Goal: Find specific fact: Find specific fact

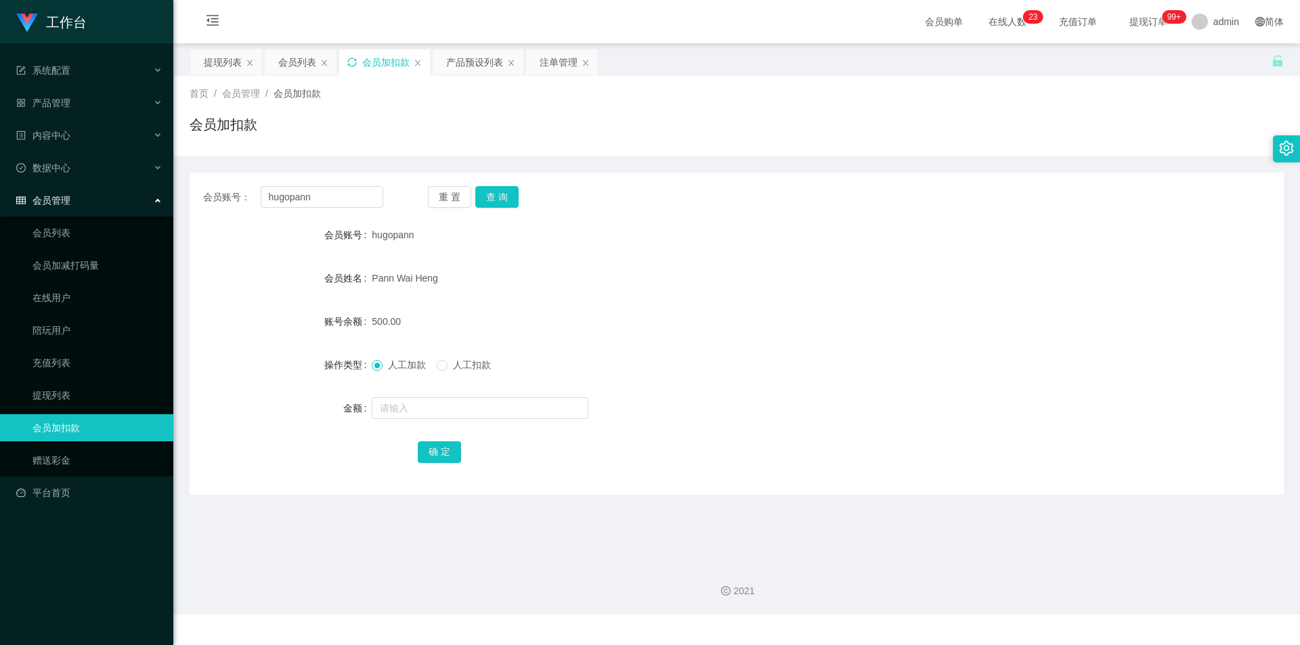
click at [352, 64] on icon "图标: sync" at bounding box center [351, 62] width 9 height 9
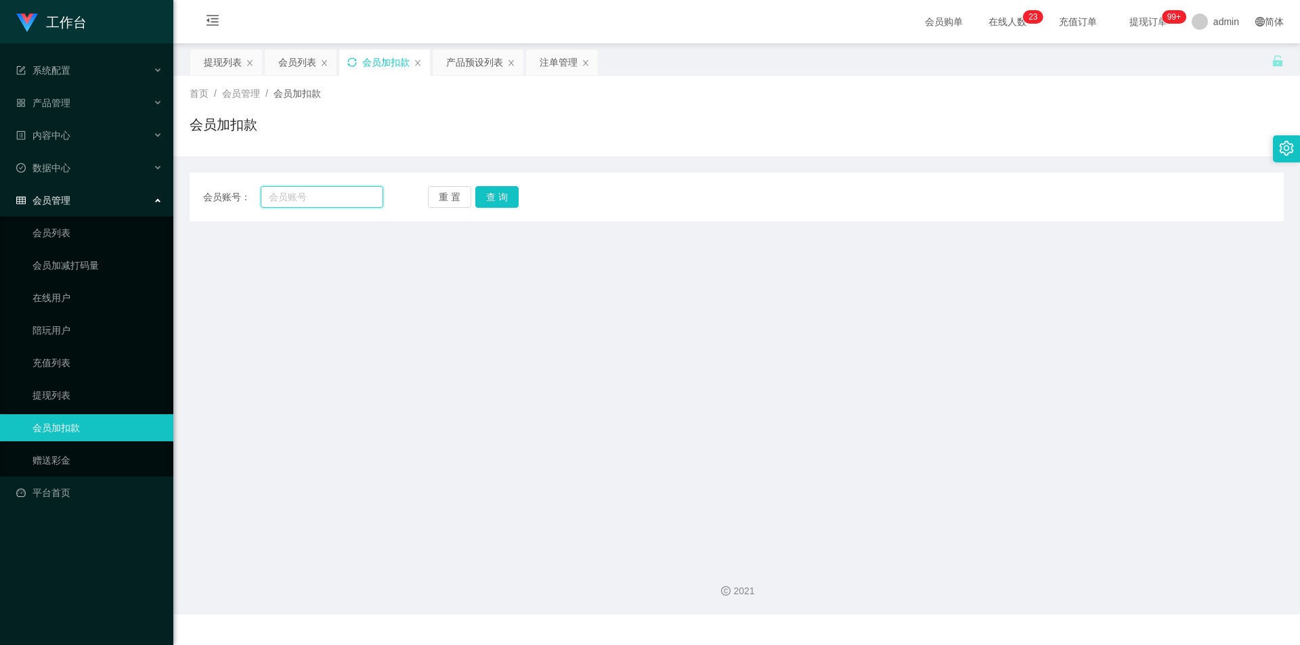
click at [334, 197] on input "text" at bounding box center [322, 197] width 123 height 22
paste input "hugopann"
type input "hugopann"
click at [497, 200] on button "查 询" at bounding box center [496, 197] width 43 height 22
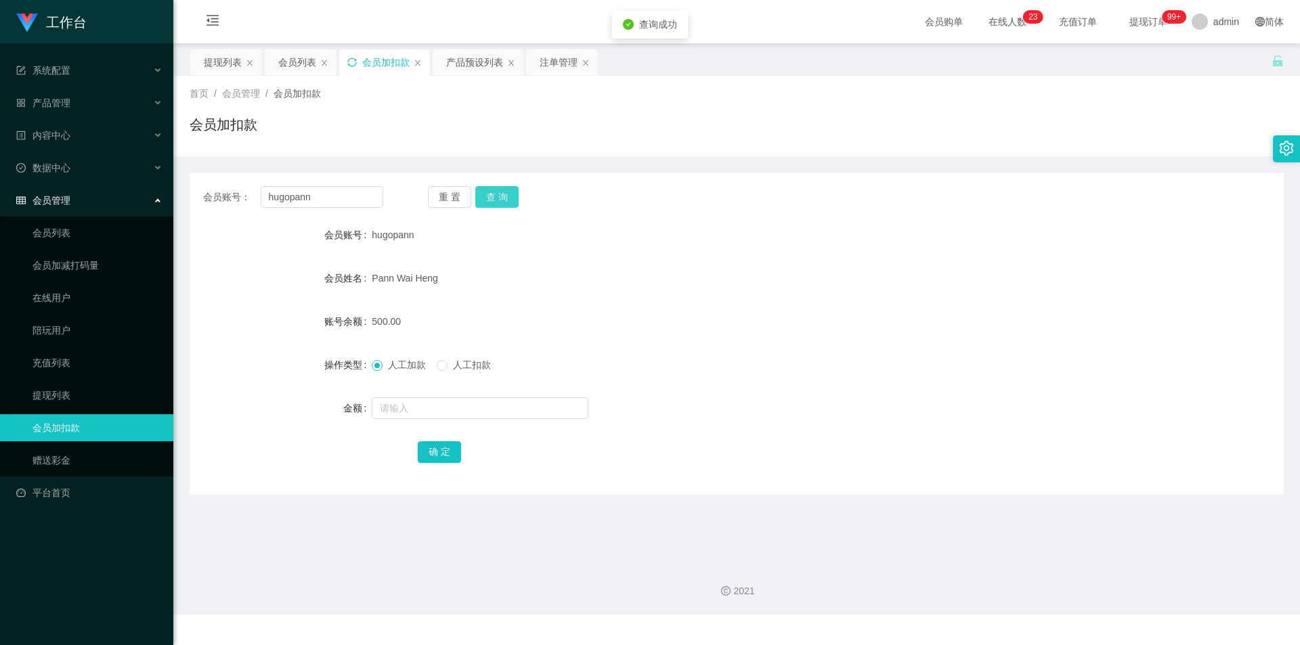
click at [497, 200] on button "查 询" at bounding box center [496, 197] width 43 height 22
drag, startPoint x: 919, startPoint y: 190, endPoint x: 970, endPoint y: 134, distance: 76.2
click at [929, 183] on div "会员账号： hugopann 重 置 查 询 会员账号 hugopann 会员姓名 [PERSON_NAME] 账号余额 500.00 操作类型 人工加款 人…" at bounding box center [737, 334] width 1094 height 322
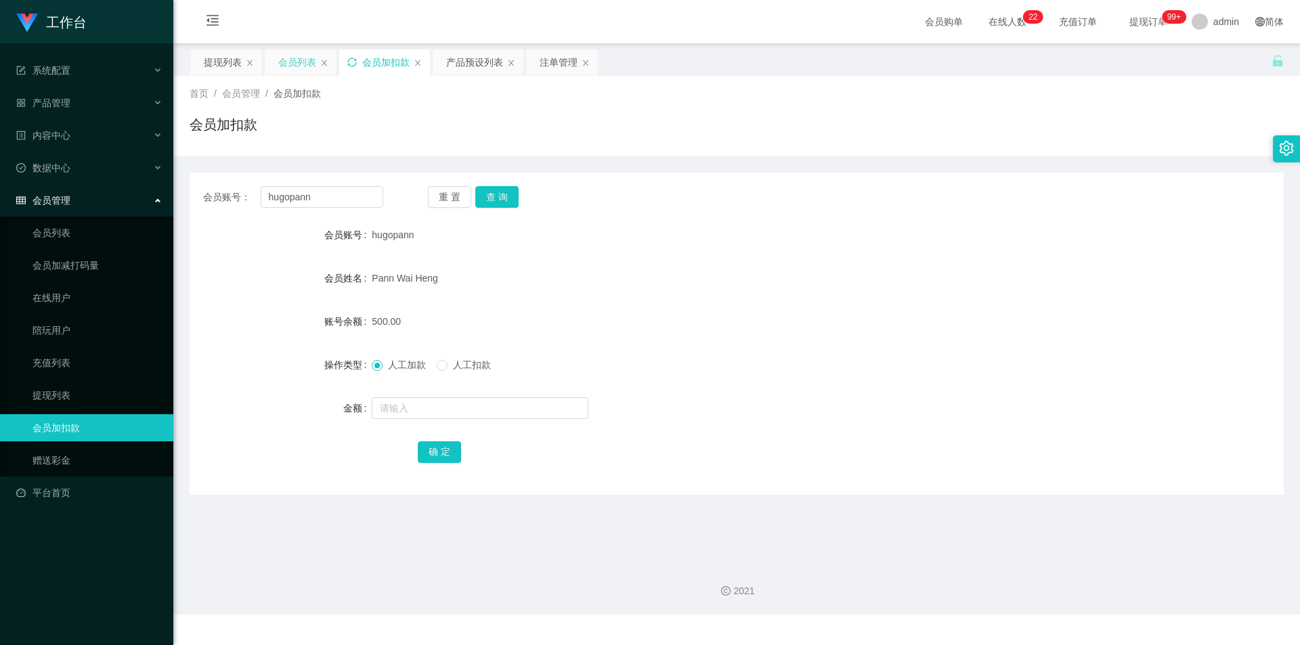
click at [293, 68] on div "会员列表" at bounding box center [297, 62] width 38 height 26
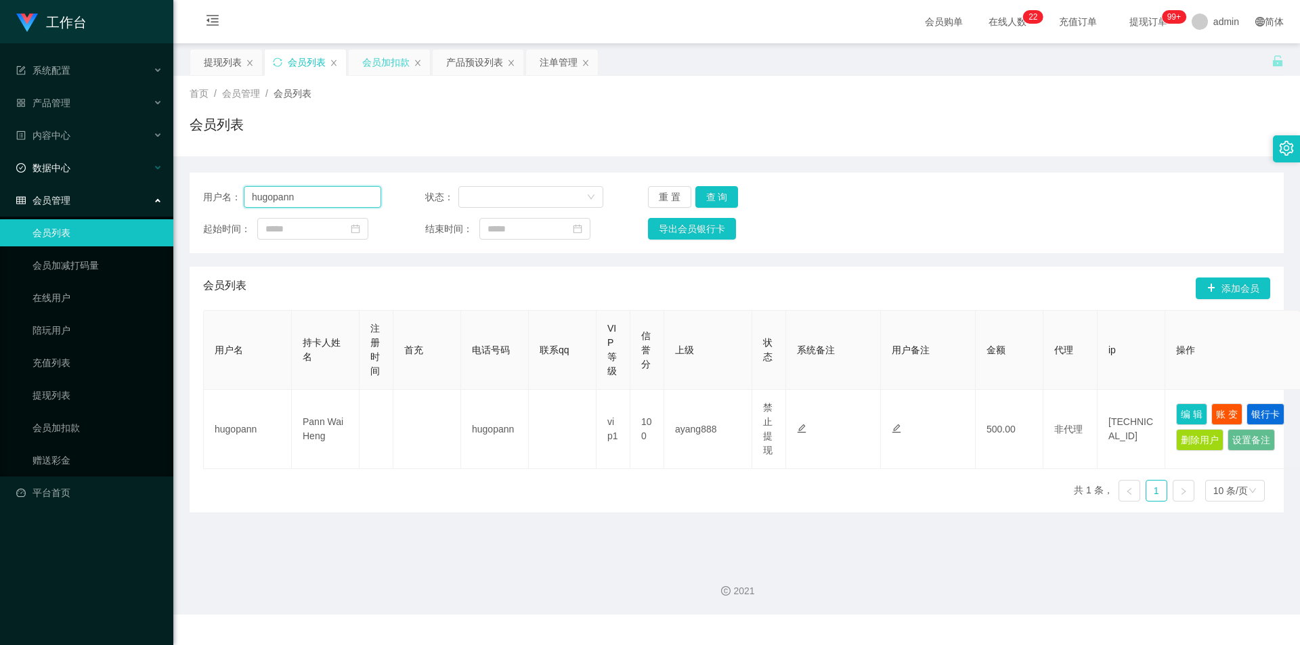
drag, startPoint x: 320, startPoint y: 198, endPoint x: 4, endPoint y: 169, distance: 317.5
click at [0, 169] on section "工作台 系统配置 系统配置列表 管理员列表 管理员分组 支付通道 产品管理 产品列表 产品预设列表 开奖记录 注单管理 即时注单 内容中心 站内信 公告列表 …" at bounding box center [650, 307] width 1300 height 615
paste input "Yu870228"
drag, startPoint x: 710, startPoint y: 205, endPoint x: 721, endPoint y: 202, distance: 11.2
click at [710, 205] on button "查 询" at bounding box center [716, 197] width 43 height 22
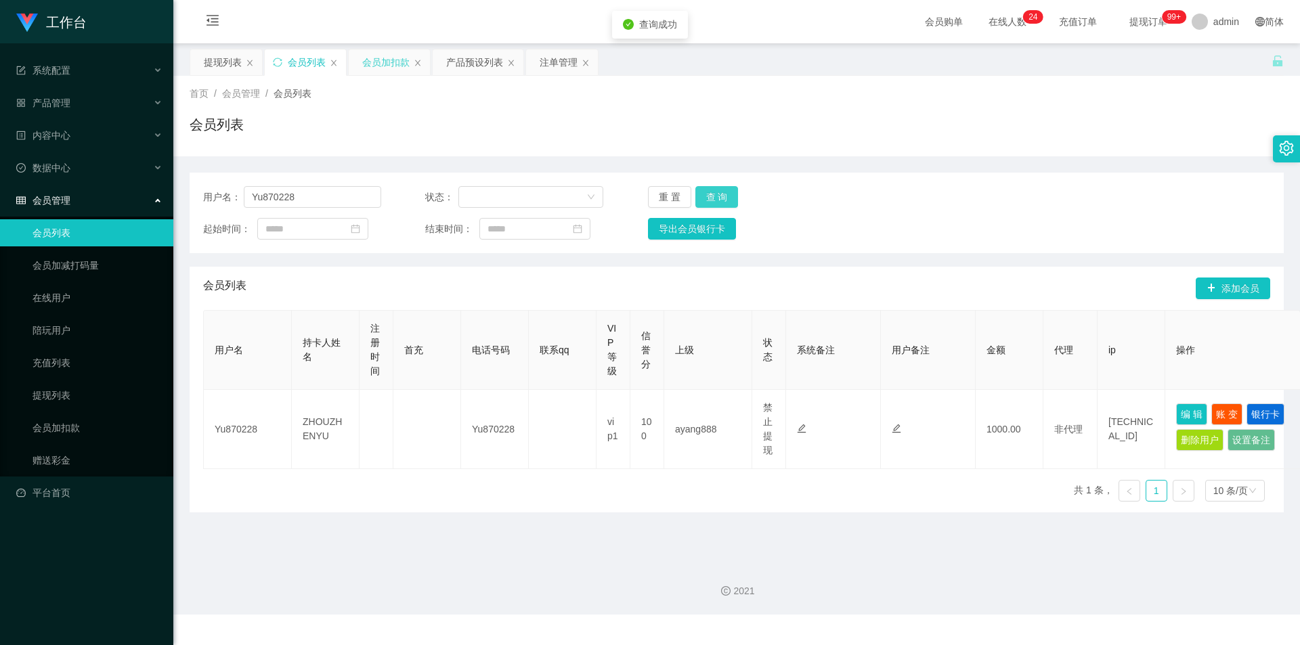
click at [716, 192] on button "查 询" at bounding box center [716, 197] width 43 height 22
click at [934, 211] on div "用户名： Yu870228 状态： 重 置 查 询 起始时间： 结束时间： 导出会员银行卡" at bounding box center [737, 213] width 1094 height 81
drag, startPoint x: 0, startPoint y: 140, endPoint x: 56, endPoint y: 126, distance: 57.3
click at [0, 125] on section "工作台 系统配置 系统配置列表 管理员列表 管理员分组 支付通道 产品管理 产品列表 产品预设列表 开奖记录 注单管理 即时注单 内容中心 站内信 公告列表 …" at bounding box center [650, 307] width 1300 height 615
paste input "hugopann"
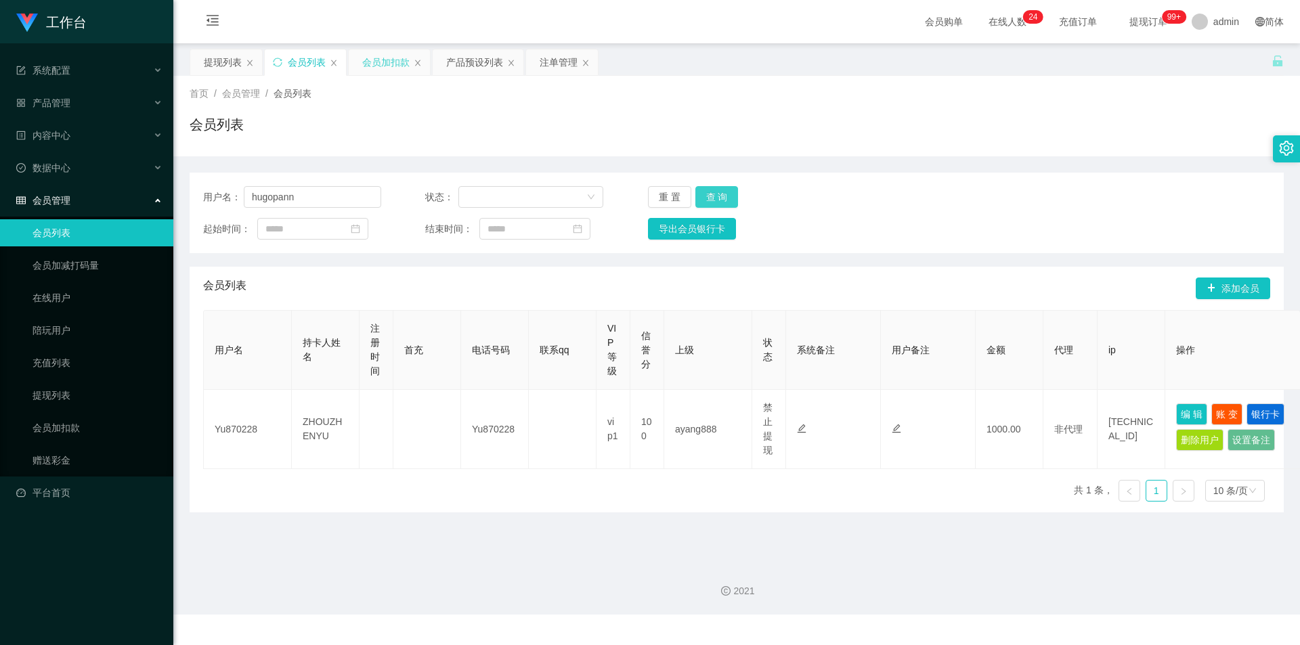
click at [724, 200] on button "查 询" at bounding box center [716, 197] width 43 height 22
click at [1020, 177] on div "用户名： hugopann 状态： 重 置 查 询 起始时间： 结束时间： 导出会员银行卡" at bounding box center [737, 213] width 1094 height 81
drag, startPoint x: 47, startPoint y: 184, endPoint x: 0, endPoint y: 169, distance: 49.9
click at [0, 169] on section "工作台 系统配置 系统配置列表 管理员列表 管理员分组 支付通道 产品管理 产品列表 产品预设列表 开奖记录 注单管理 即时注单 内容中心 站内信 公告列表 …" at bounding box center [650, 307] width 1300 height 615
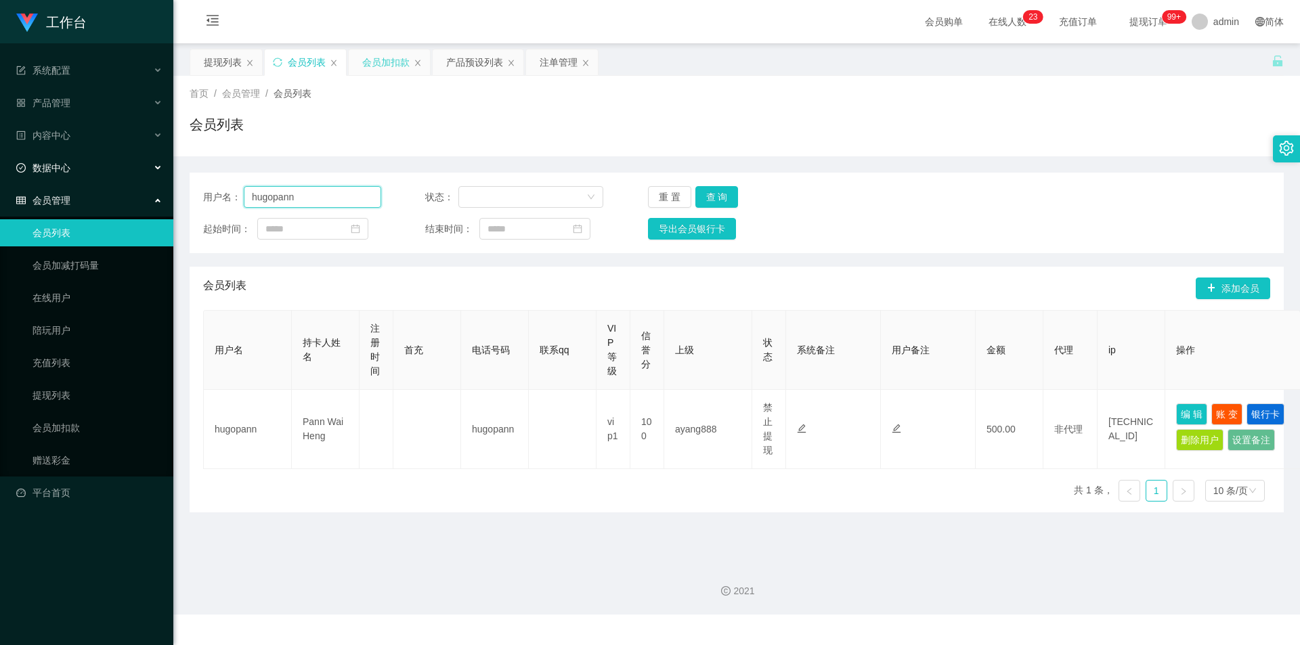
paste input "Yu870228"
click at [730, 198] on button "查 询" at bounding box center [716, 197] width 43 height 22
click at [718, 195] on button "查 询" at bounding box center [716, 197] width 43 height 22
drag, startPoint x: 916, startPoint y: 191, endPoint x: 930, endPoint y: 179, distance: 18.3
click at [917, 191] on div "用户名： Yu870228 状态： 重 置 查 询" at bounding box center [736, 197] width 1067 height 22
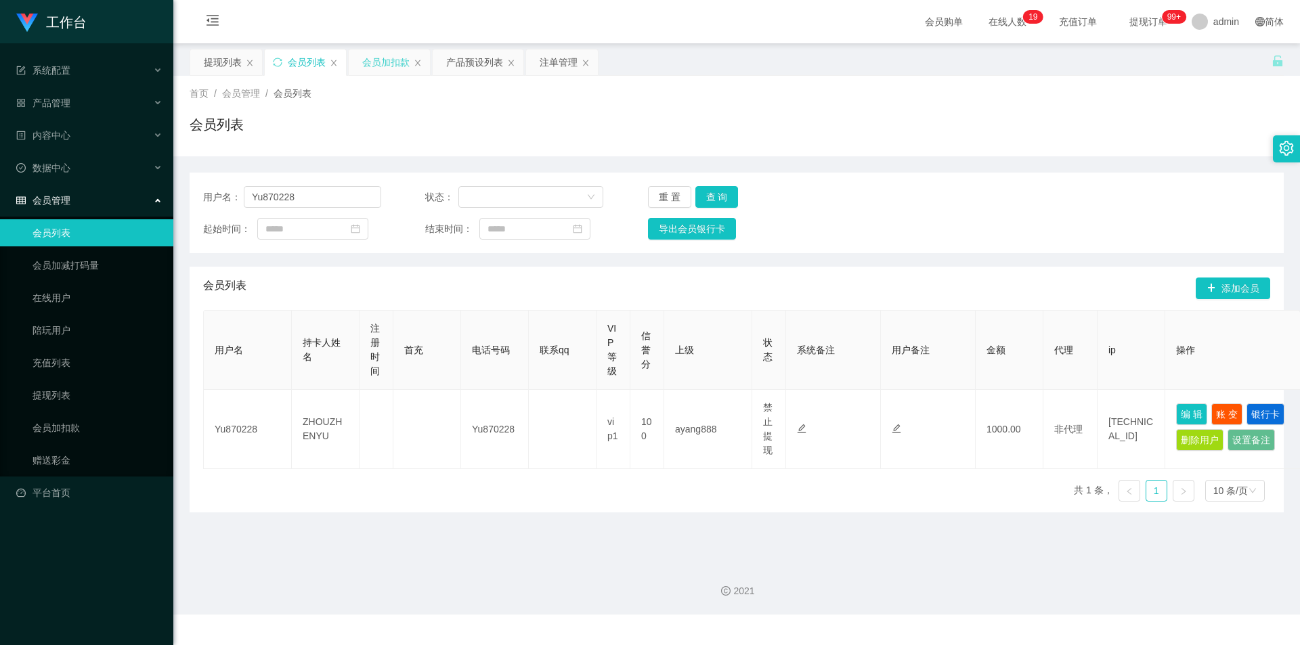
click at [294, 58] on div "会员列表" at bounding box center [307, 62] width 38 height 26
drag, startPoint x: 307, startPoint y: 197, endPoint x: 299, endPoint y: 194, distance: 8.6
click at [299, 194] on input "Yu870228" at bounding box center [312, 197] width 137 height 22
drag, startPoint x: 299, startPoint y: 194, endPoint x: 254, endPoint y: 192, distance: 45.4
click at [254, 192] on input "Yu870228" at bounding box center [312, 197] width 137 height 22
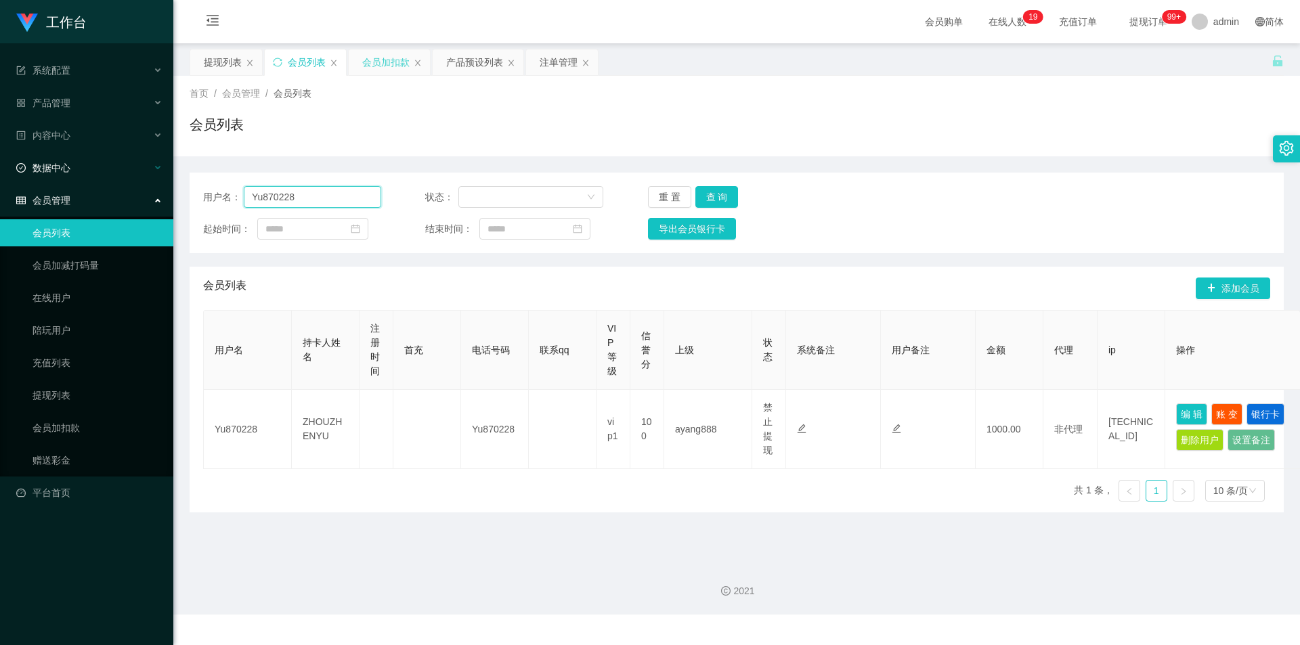
paste input "junwei"
click at [715, 194] on button "查 询" at bounding box center [716, 197] width 43 height 22
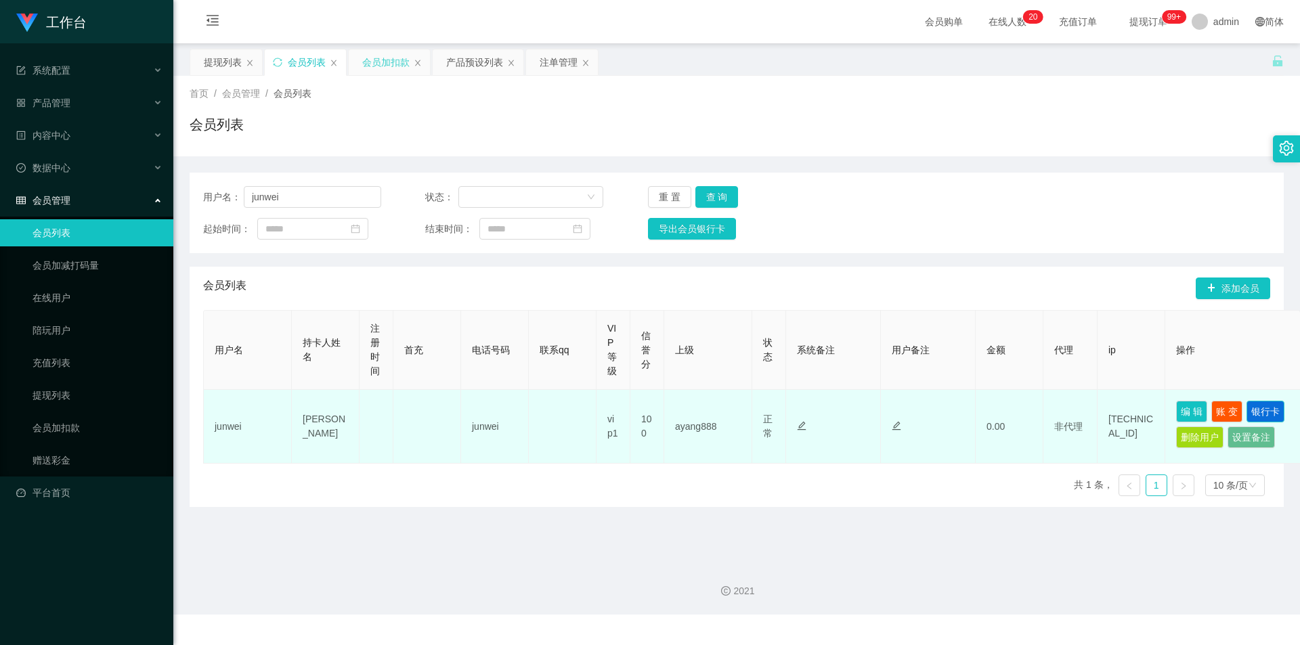
click at [1259, 412] on button "银行卡" at bounding box center [1265, 412] width 38 height 22
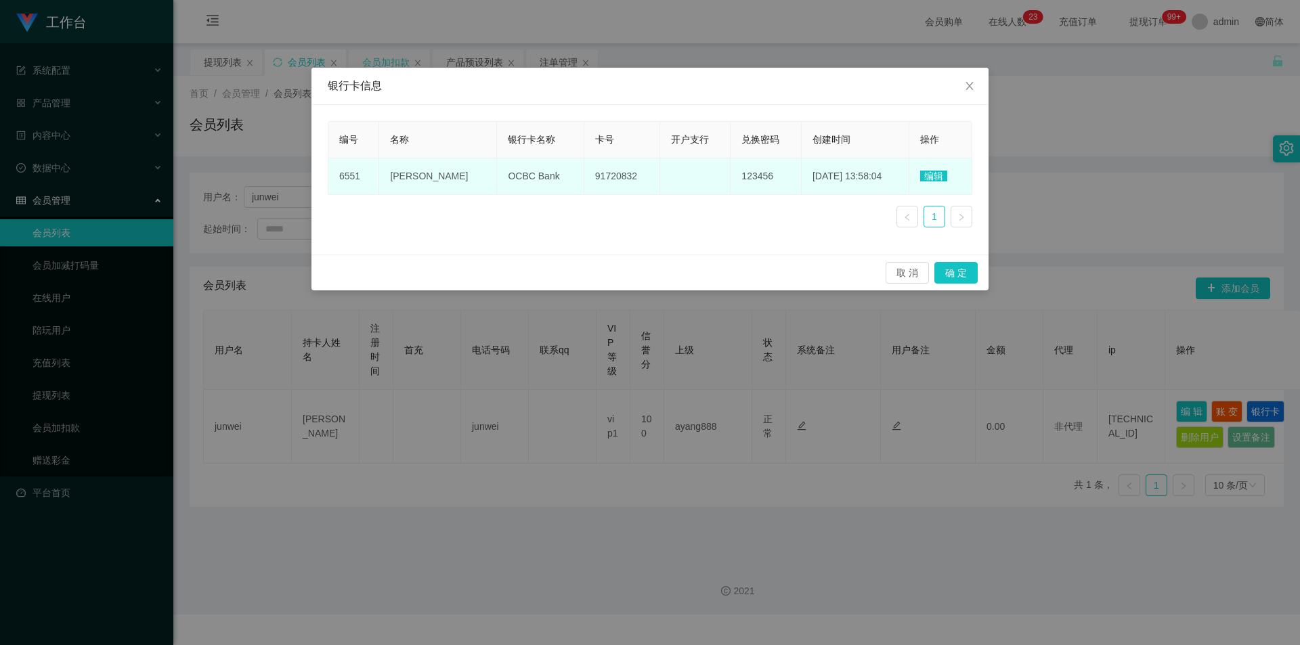
click at [595, 176] on span "91720832" at bounding box center [616, 176] width 42 height 11
copy span "91720832"
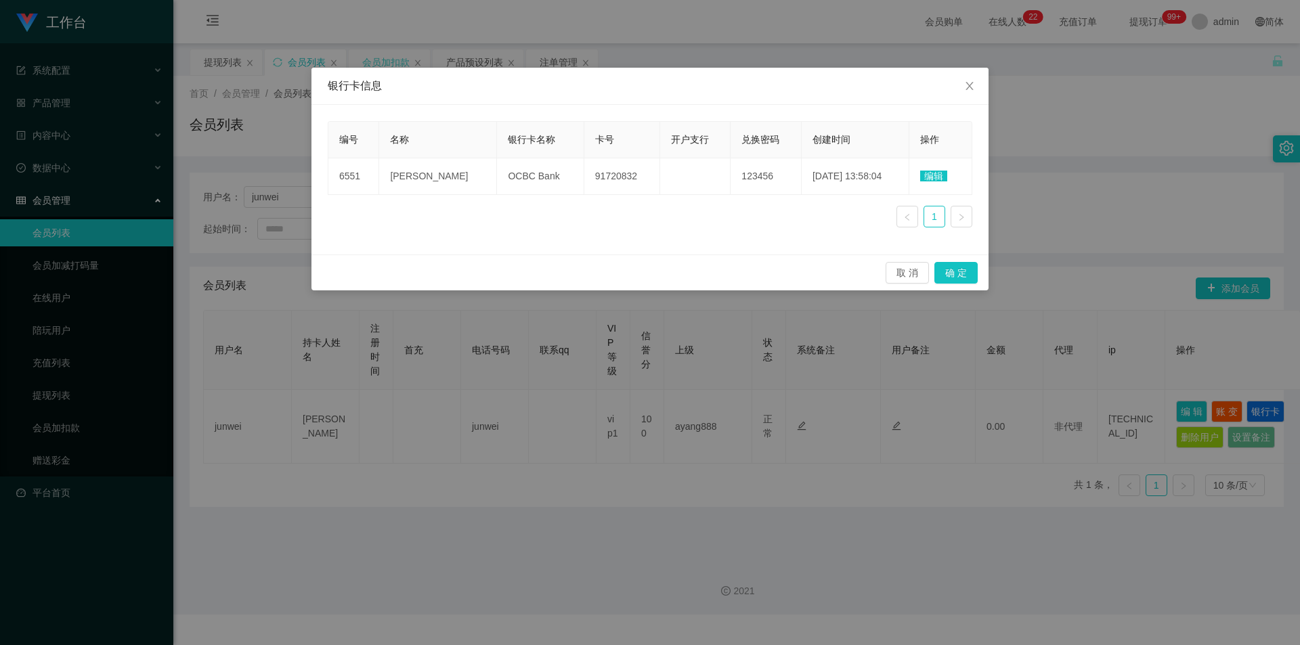
click at [595, 264] on div "取 消 确 定" at bounding box center [649, 273] width 655 height 22
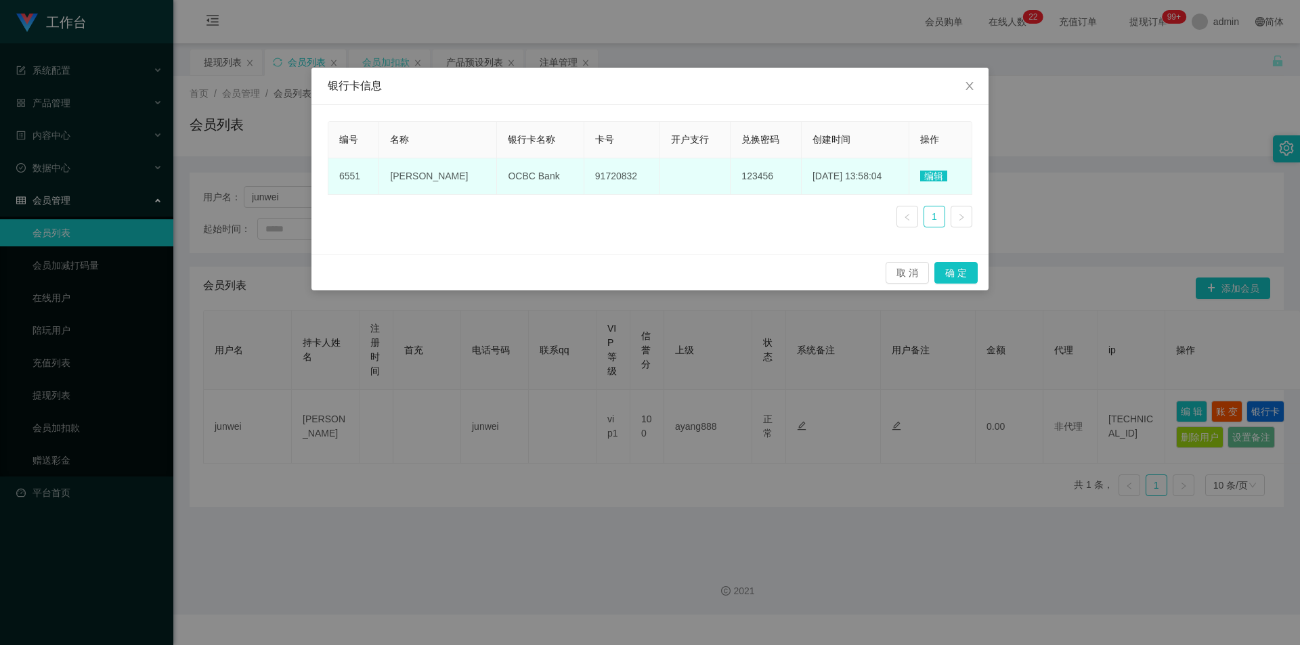
click at [497, 169] on td "OCBC Bank" at bounding box center [540, 176] width 87 height 37
click at [508, 171] on span "OCBC Bank" at bounding box center [533, 176] width 51 height 11
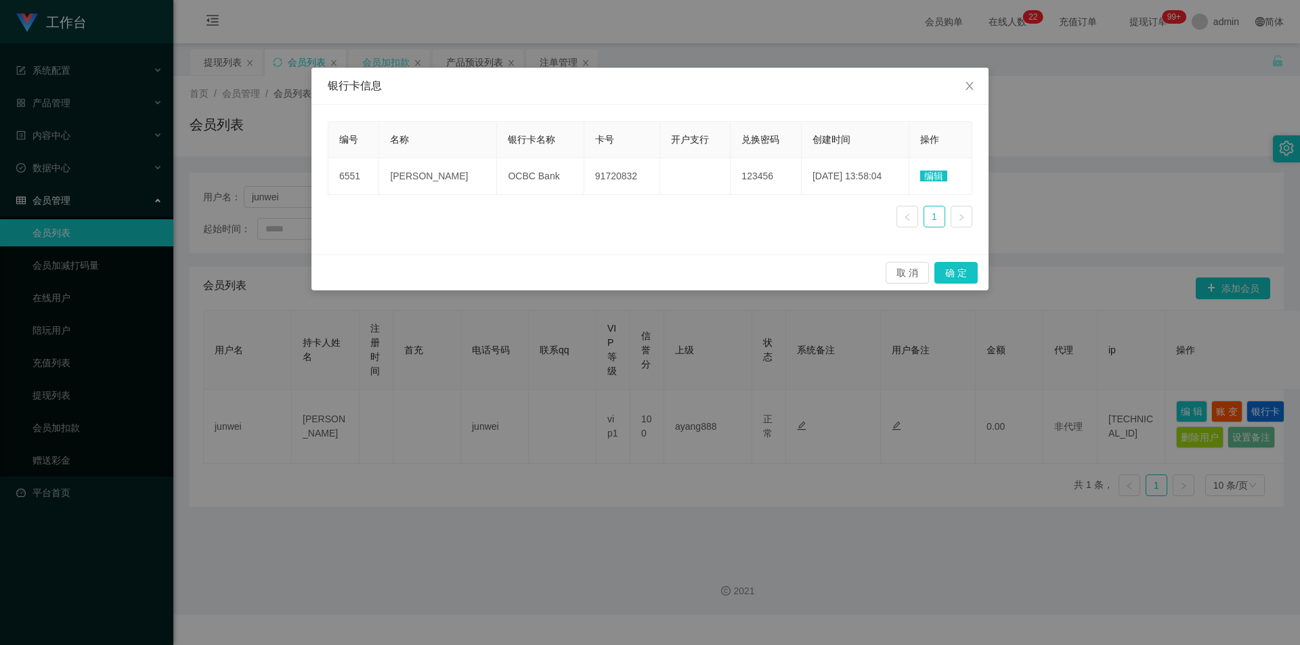
click at [581, 264] on div "取 消 确 定" at bounding box center [649, 273] width 655 height 22
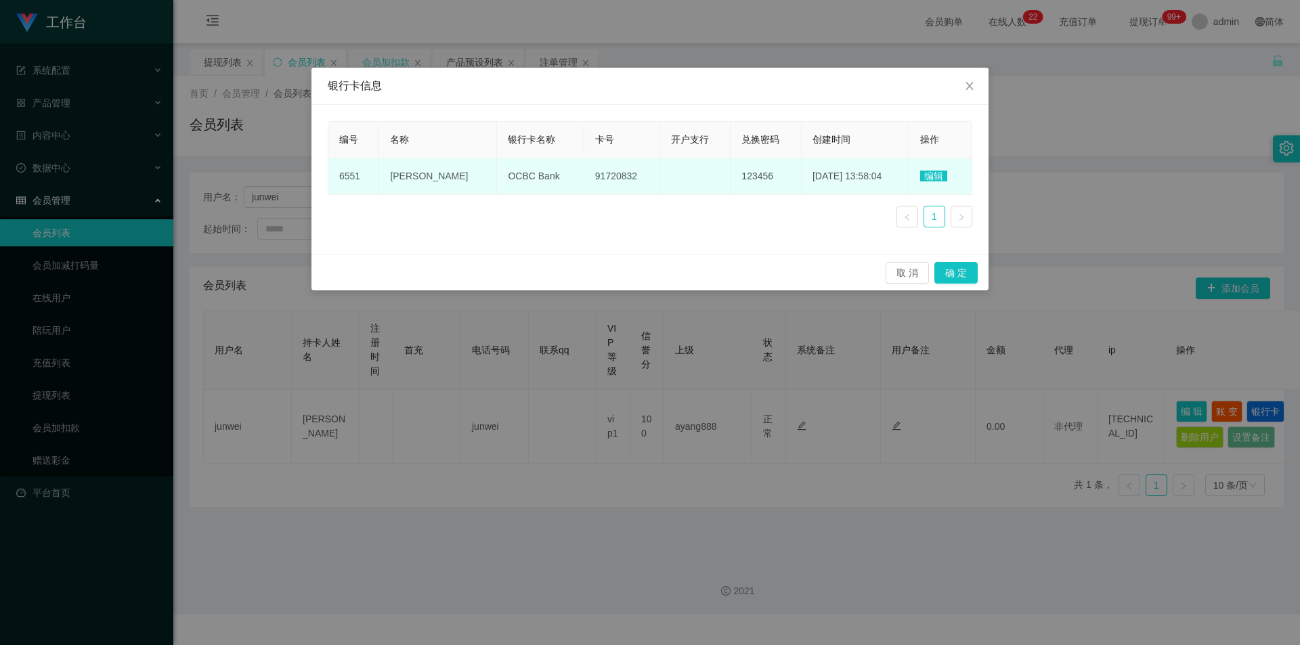
click at [412, 172] on span "[PERSON_NAME]" at bounding box center [429, 176] width 78 height 11
copy span "[PERSON_NAME]"
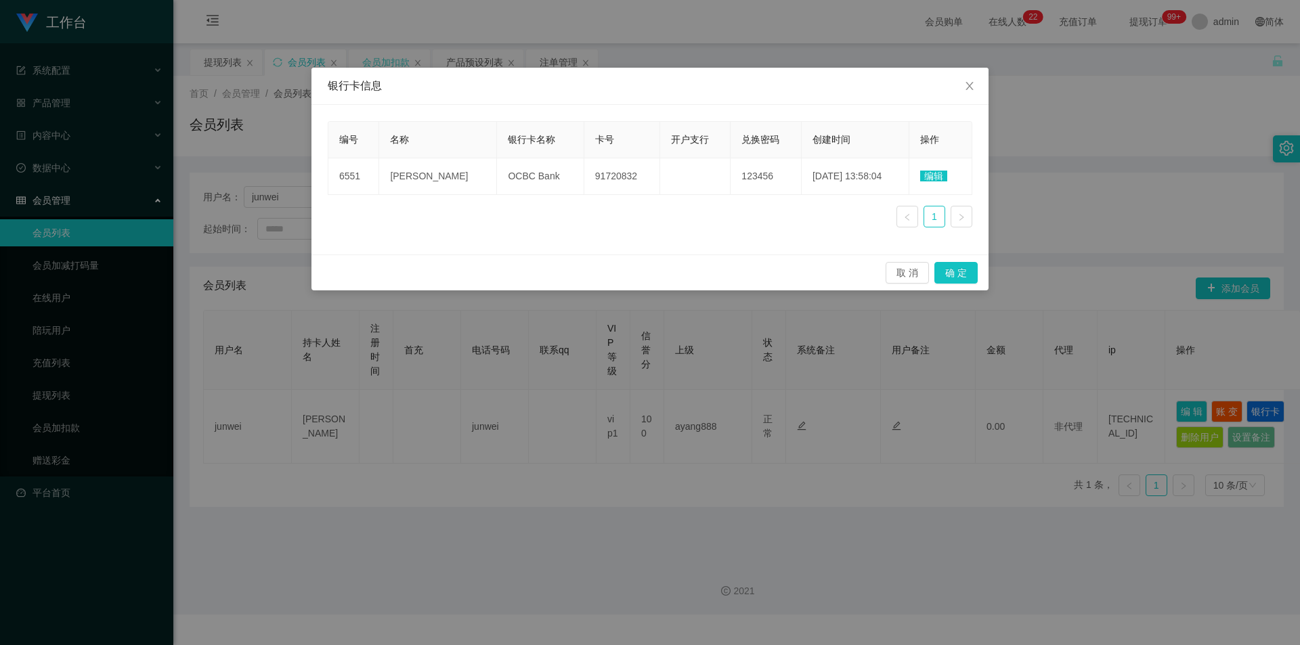
click at [714, 238] on div "编号 名称 银行卡名称 卡号 开户支行 兑换密码 创建时间 操作 6551 Toh Jun Wei OCBC Bank 91720832 123456 [DA…" at bounding box center [650, 179] width 644 height 117
click at [1232, 71] on div "银行卡信息 编号 名称 银行卡名称 卡号 开户支行 兑换密码 创建时间 操作 6551 [PERSON_NAME] OCBC Bank 91720832 12…" at bounding box center [650, 322] width 1300 height 645
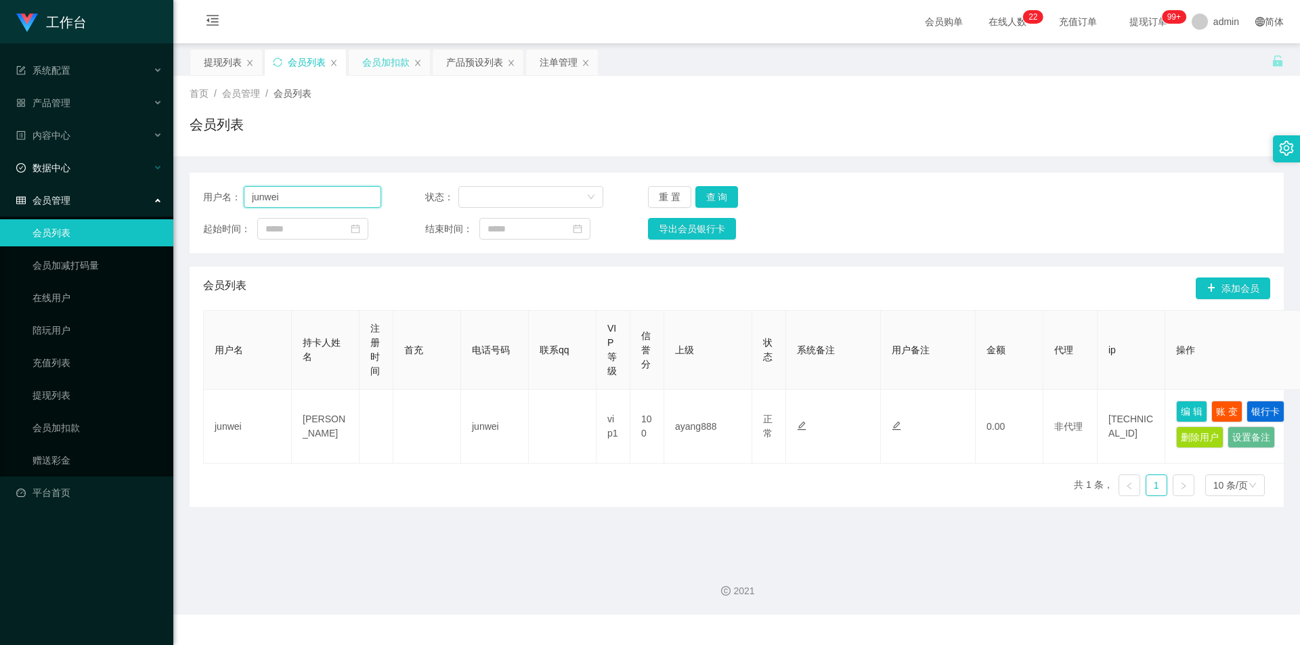
drag, startPoint x: 320, startPoint y: 202, endPoint x: 41, endPoint y: 179, distance: 279.8
click at [3, 179] on section "工作台 系统配置 系统配置列表 管理员列表 管理员分组 支付通道 产品管理 产品列表 产品预设列表 开奖记录 注单管理 即时注单 内容中心 站内信 公告列表 …" at bounding box center [650, 307] width 1300 height 615
paste input "ash"
type input "ash"
click at [707, 198] on button "查 询" at bounding box center [716, 197] width 43 height 22
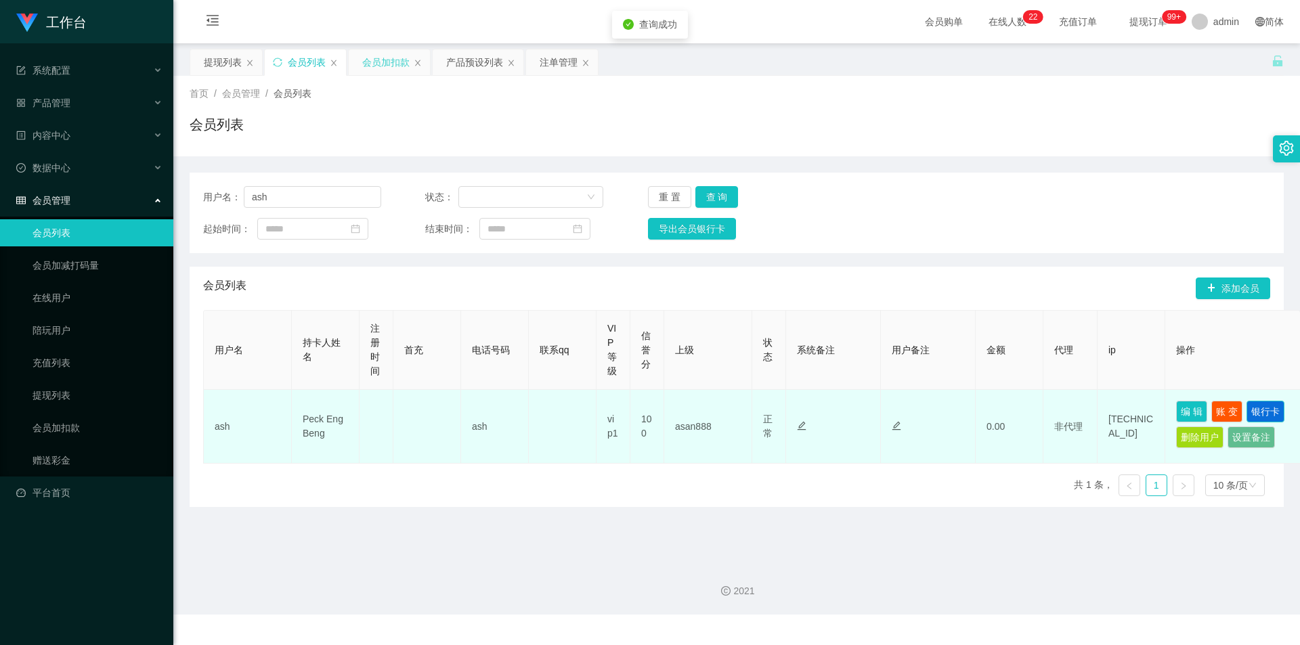
click at [1260, 409] on button "银行卡" at bounding box center [1265, 412] width 38 height 22
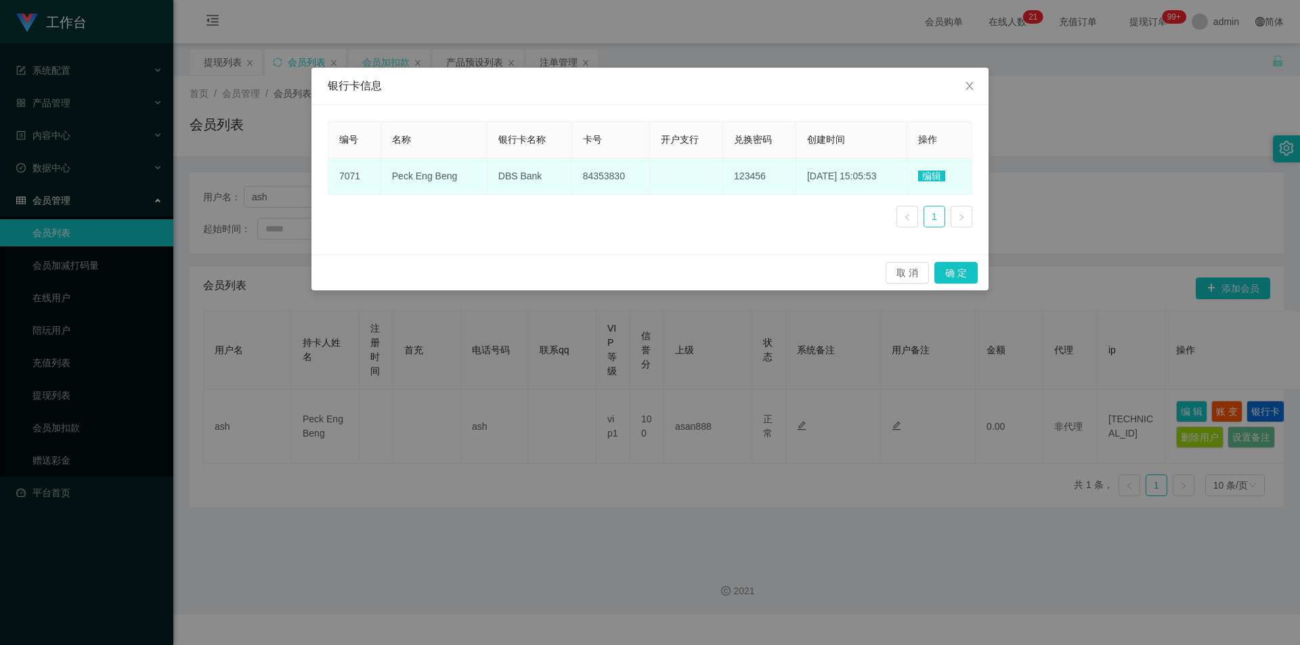
click at [583, 179] on span "84353830" at bounding box center [604, 176] width 42 height 11
copy span "84353830"
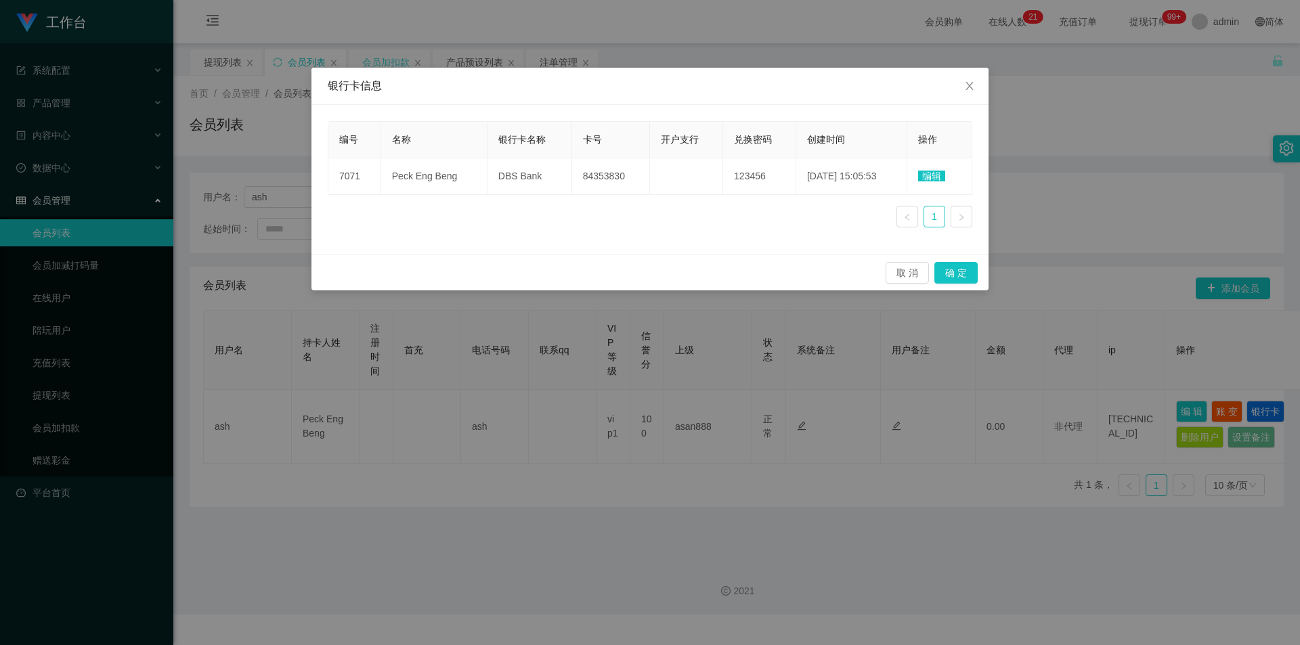
click at [517, 255] on div "取 消 确 定" at bounding box center [649, 273] width 677 height 36
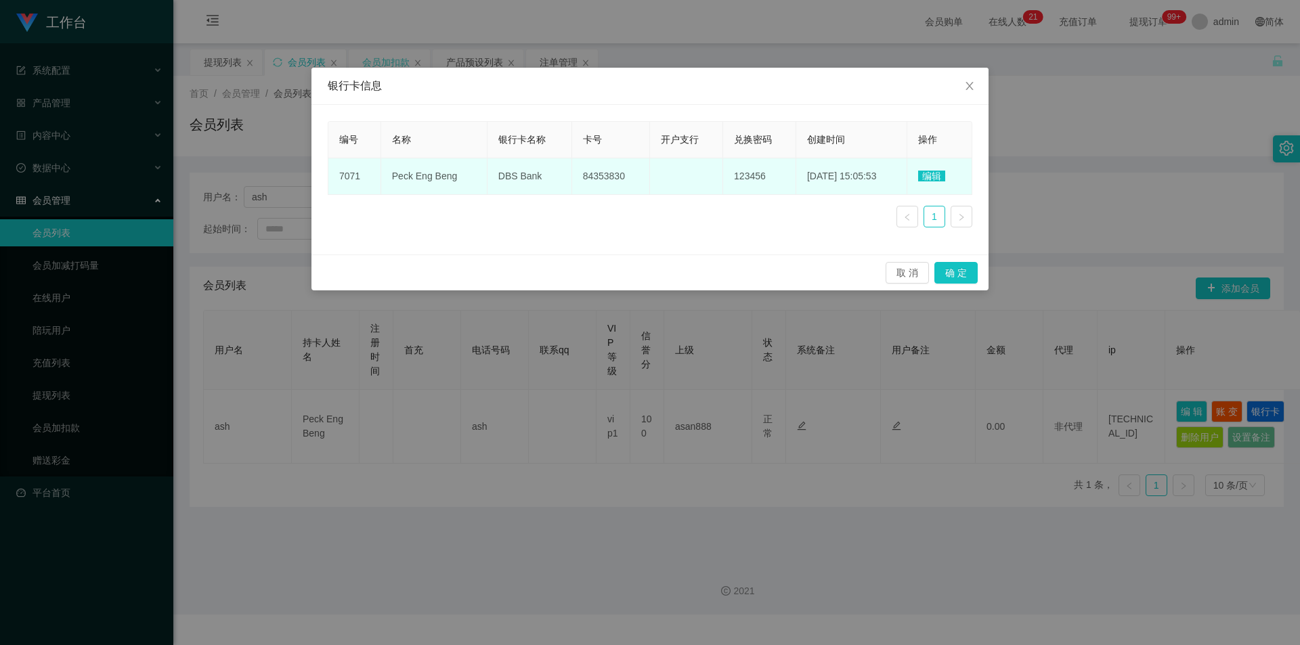
click at [510, 184] on td "DBS Bank" at bounding box center [529, 176] width 85 height 37
click at [509, 175] on span "DBS Bank" at bounding box center [520, 176] width 44 height 11
copy span "Bank"
click at [500, 175] on span "DBS Bank" at bounding box center [520, 176] width 44 height 11
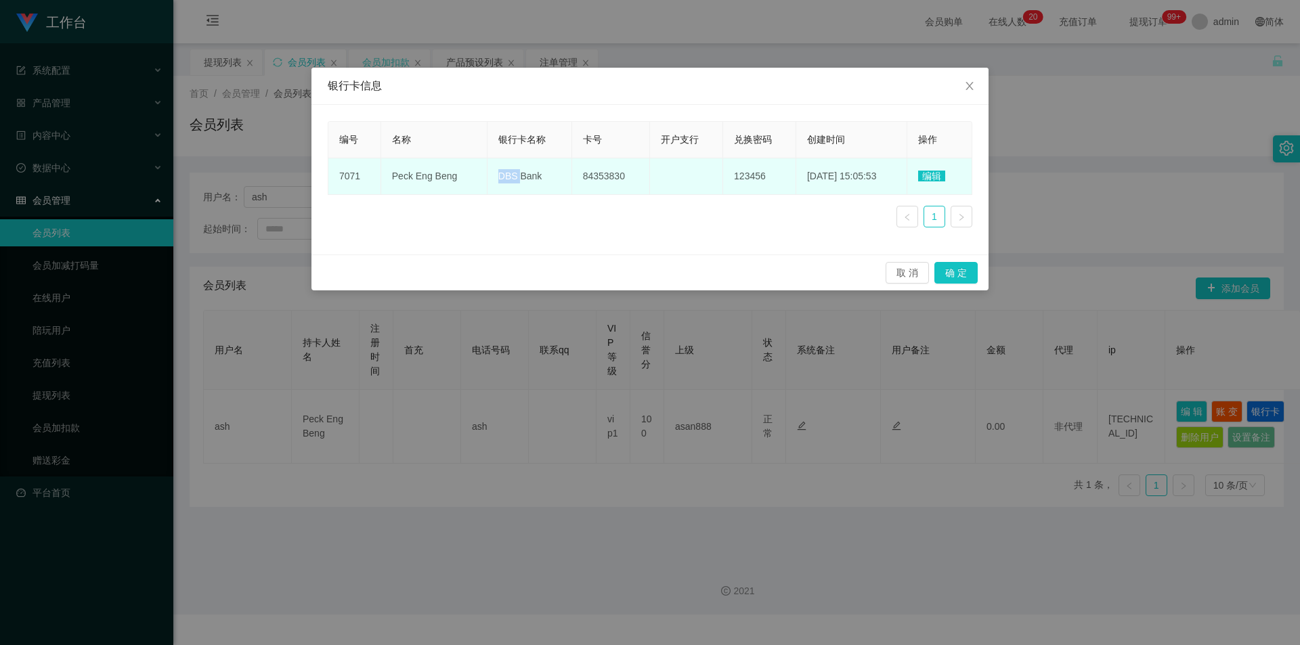
click at [500, 175] on span "DBS Bank" at bounding box center [520, 176] width 44 height 11
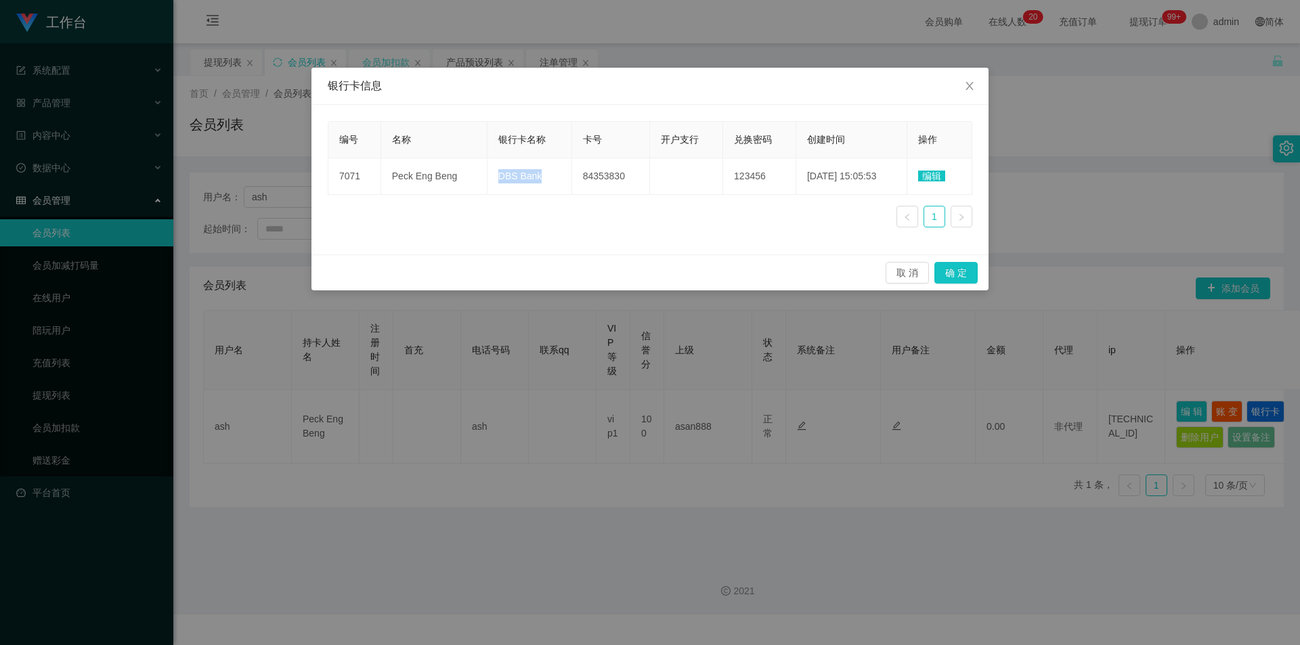
copy span "DBS Bank"
click at [533, 231] on div "编号 名称 银行卡名称 卡号 开户支行 兑换密码 创建时间 操作 7071 Peck Eng Beng DBS Bank 84353830 123456 [D…" at bounding box center [650, 179] width 644 height 117
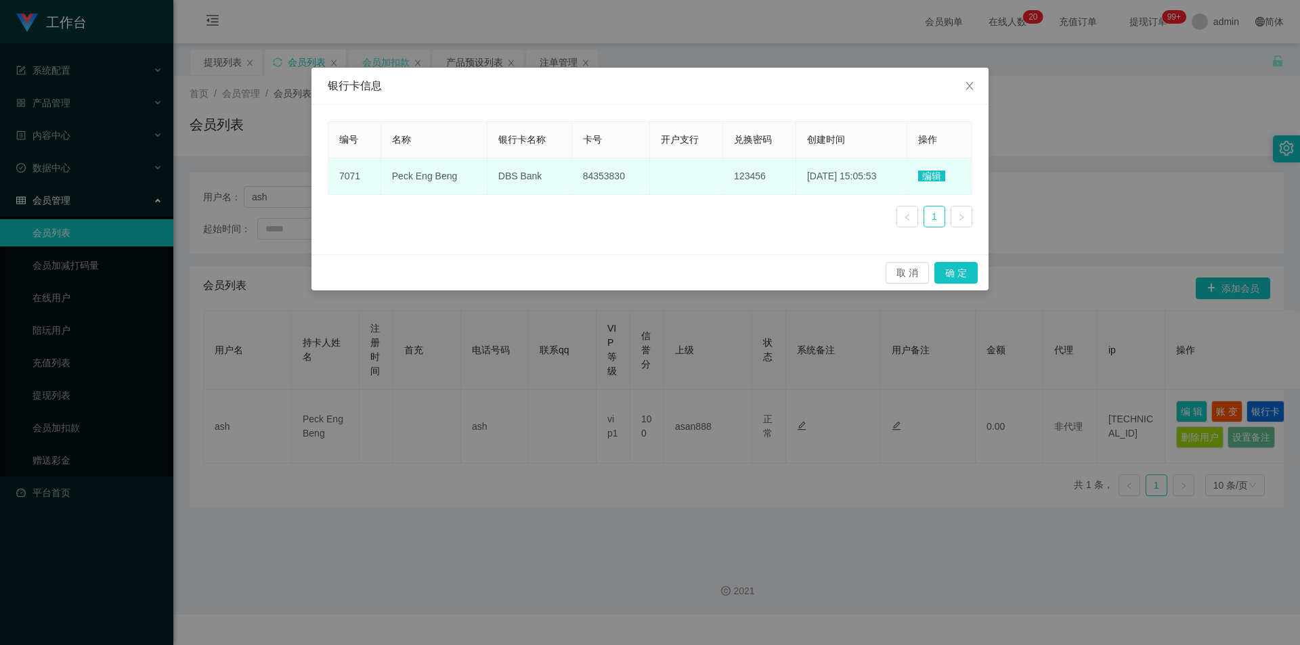
click at [427, 177] on span "Peck Eng Beng" at bounding box center [425, 176] width 66 height 11
copy span "Peck Eng Beng"
